Goal: Information Seeking & Learning: Compare options

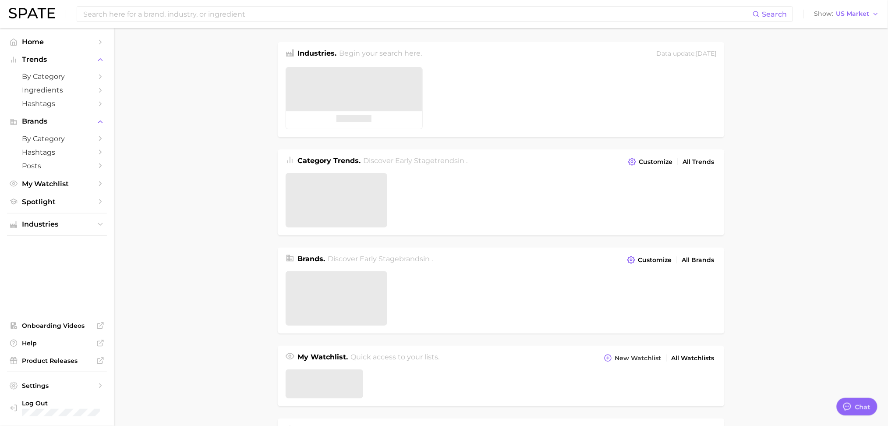
type textarea "x"
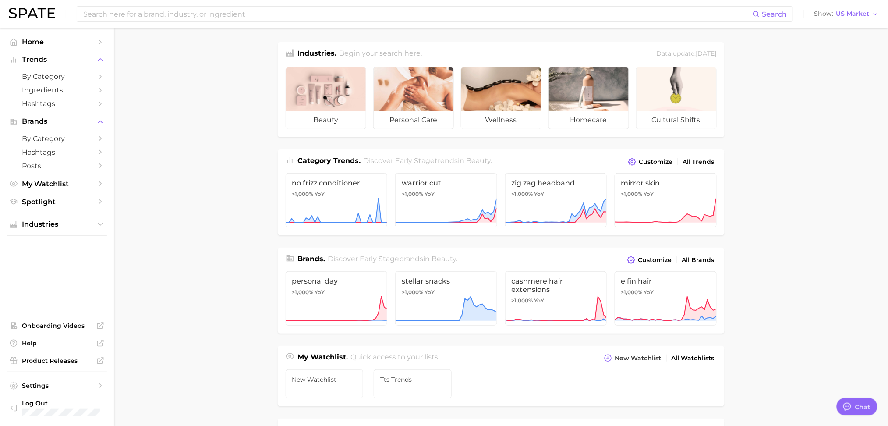
click at [318, 11] on input at bounding box center [417, 14] width 671 height 15
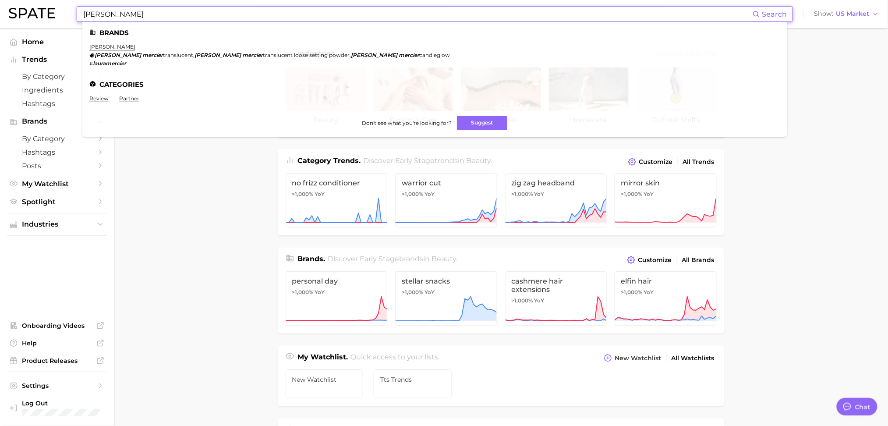
type input "[PERSON_NAME]"
click at [109, 46] on link "[PERSON_NAME]" at bounding box center [112, 46] width 46 height 7
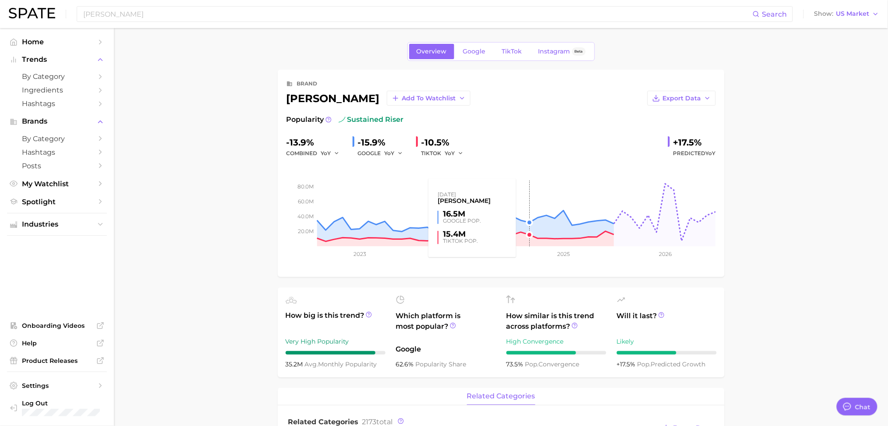
type textarea "x"
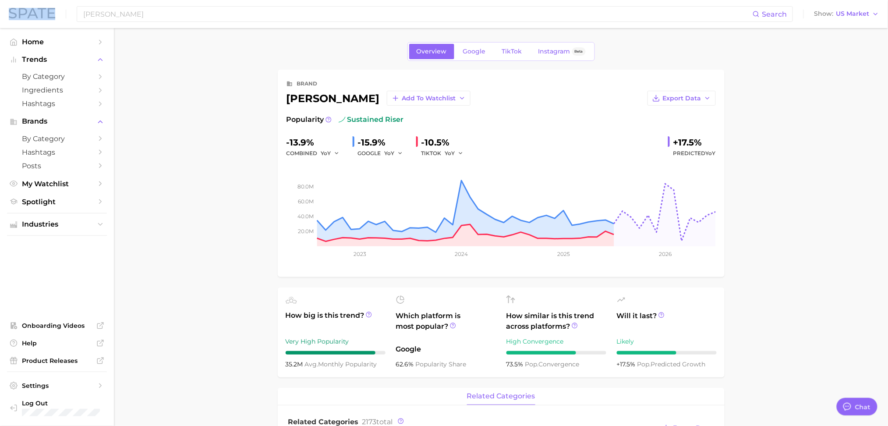
drag, startPoint x: 146, startPoint y: 21, endPoint x: 0, endPoint y: -18, distance: 150.6
click at [0, 0] on html "[PERSON_NAME] Search Show US Market Home Trends by Category Ingredients Hashtag…" at bounding box center [444, 213] width 888 height 426
click at [151, 16] on input "[PERSON_NAME]" at bounding box center [417, 14] width 671 height 15
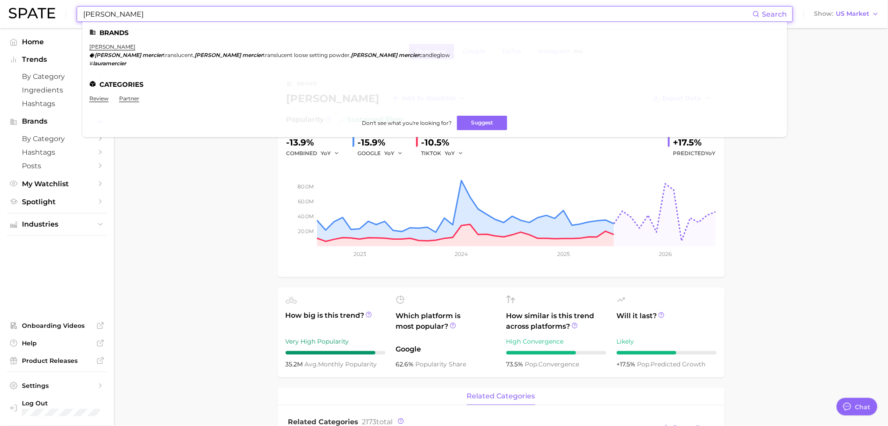
drag, startPoint x: 151, startPoint y: 16, endPoint x: 21, endPoint y: 4, distance: 129.8
click at [24, 4] on div "[PERSON_NAME] Search Brands [PERSON_NAME] [PERSON_NAME] translucent , [PERSON_N…" at bounding box center [444, 14] width 871 height 28
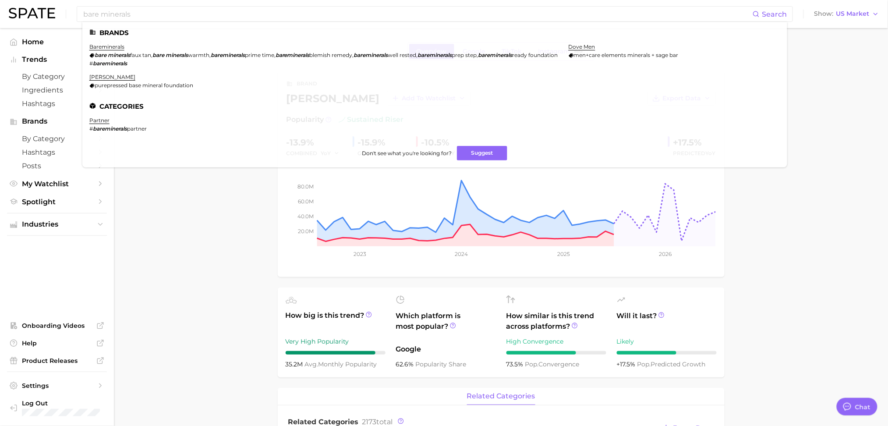
click at [92, 46] on link "bareminerals" at bounding box center [106, 46] width 35 height 7
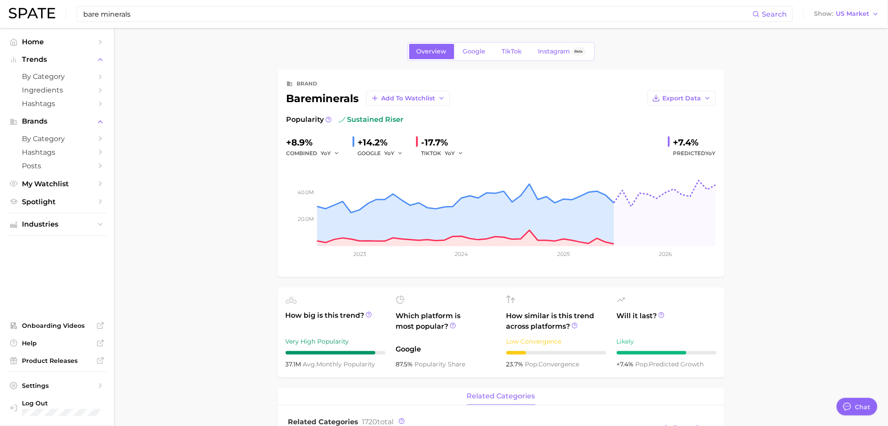
drag, startPoint x: 162, startPoint y: 14, endPoint x: 0, endPoint y: 18, distance: 161.8
click at [0, 18] on header "bare minerals Search Show US Market" at bounding box center [444, 14] width 888 height 28
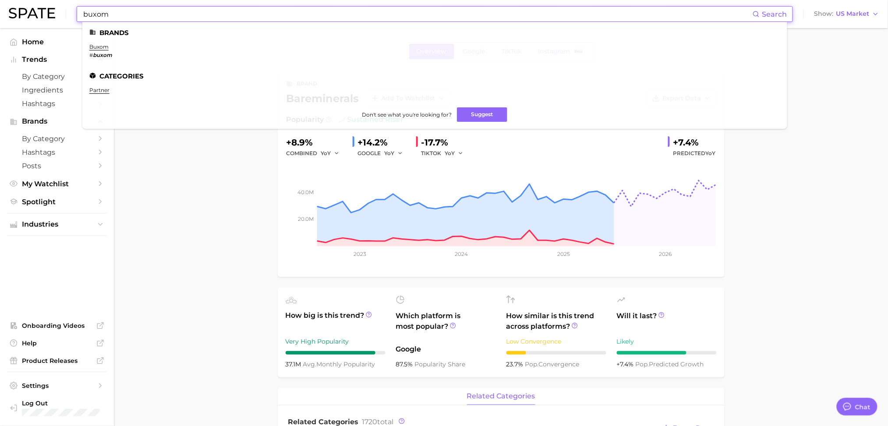
type input "buxom"
click at [101, 49] on link "buxom" at bounding box center [98, 46] width 19 height 7
